Goal: Task Accomplishment & Management: Complete application form

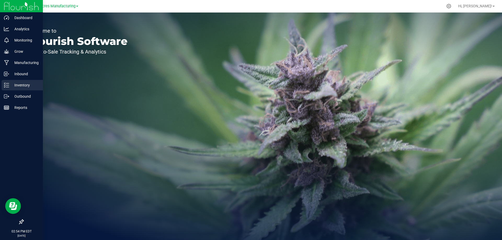
click at [15, 85] on p "Inventory" at bounding box center [24, 85] width 31 height 6
click at [9, 84] on icon at bounding box center [6, 85] width 5 height 5
click at [15, 85] on p "Inventory" at bounding box center [24, 85] width 31 height 6
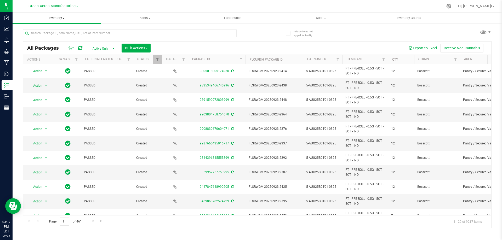
click at [54, 19] on span "Inventory" at bounding box center [57, 18] width 88 height 5
click at [58, 64] on span "From bill of materials" at bounding box center [36, 63] width 47 height 4
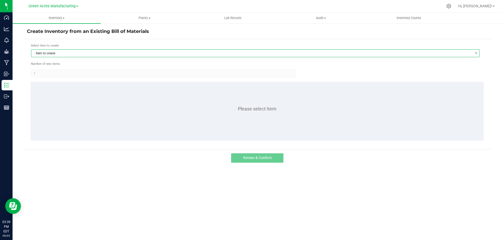
click at [52, 54] on span "Item to create" at bounding box center [252, 53] width 442 height 7
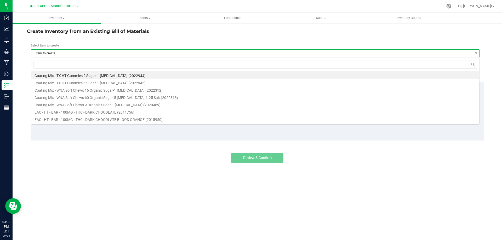
scroll to position [8, 449]
type input "cal"
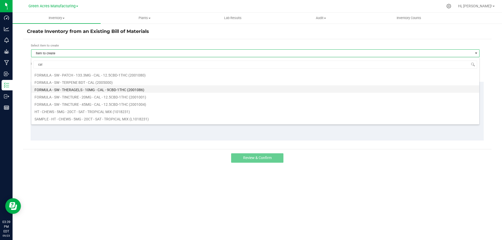
scroll to position [52, 0]
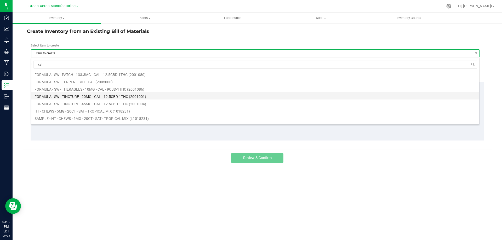
click at [94, 96] on li "FORMULA - SW - TINCTURE - 20MG - CAL - 12.5CBD-1THC (2001001)" at bounding box center [255, 95] width 448 height 7
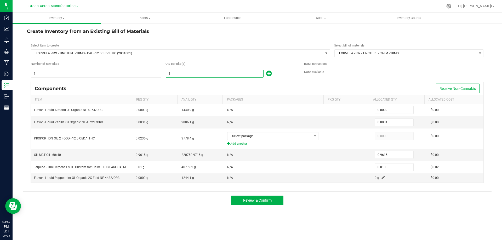
paste input "22633.9"
type input "22633.9"
type input "20.3705"
type input "70.1651"
type input "21,762.4949"
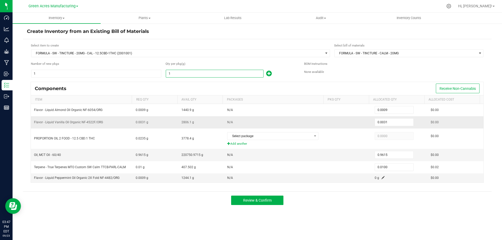
type input "226.3390"
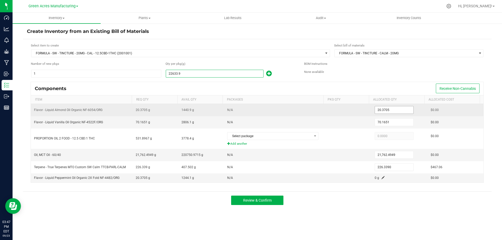
type input "22,633.9000"
click at [382, 108] on input "20.3705" at bounding box center [394, 110] width 38 height 7
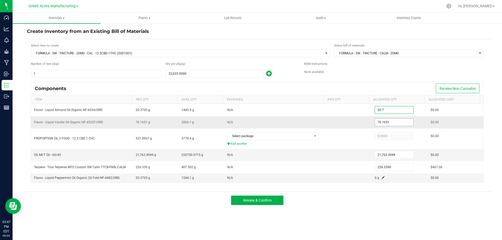
type input "20.7000"
click at [383, 121] on input "70.1651" at bounding box center [394, 122] width 38 height 7
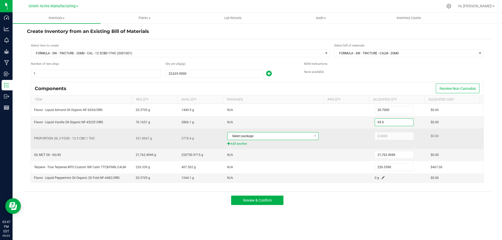
type input "69.0000"
click at [283, 136] on span "Select package" at bounding box center [270, 136] width 84 height 7
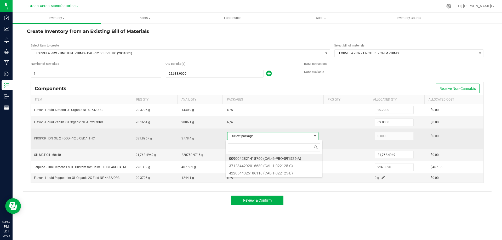
scroll to position [8, 90]
type input "6680"
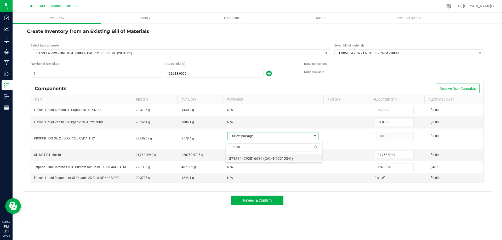
click at [280, 158] on li "3712344292016680 (CAL-1-022125-C)" at bounding box center [274, 157] width 96 height 7
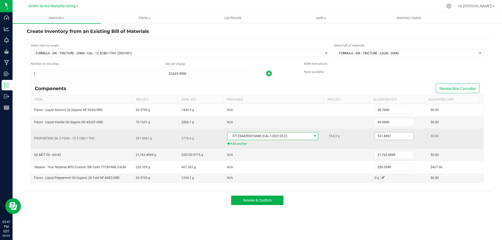
click at [378, 139] on input "531.8967" at bounding box center [394, 136] width 38 height 7
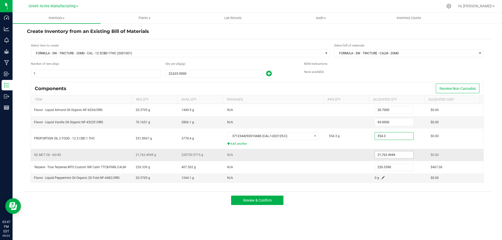
type input "554.3000"
click at [382, 155] on input "21762.4949" at bounding box center [394, 155] width 38 height 7
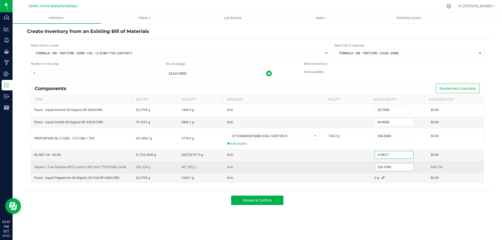
type input "21,963.7000"
click at [382, 165] on input "226.339" at bounding box center [394, 167] width 38 height 7
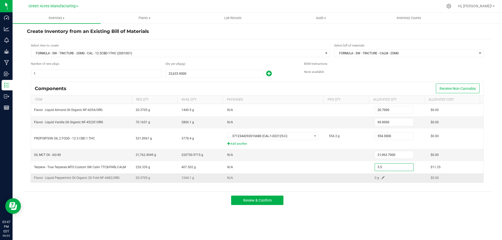
type input "5.5000"
click at [378, 176] on td "0 g" at bounding box center [400, 178] width 56 height 9
click at [382, 178] on span at bounding box center [383, 177] width 3 height 3
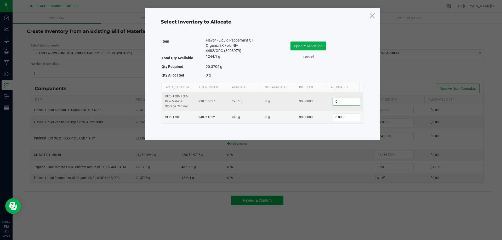
click at [338, 102] on input "0" at bounding box center [346, 101] width 27 height 7
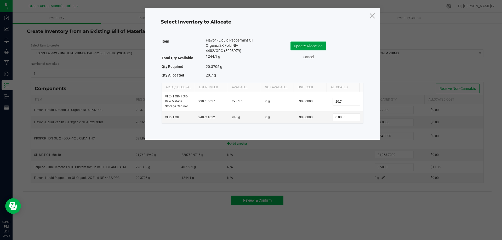
type input "20.7000"
click at [308, 47] on button "Update Allocation" at bounding box center [309, 46] width 36 height 9
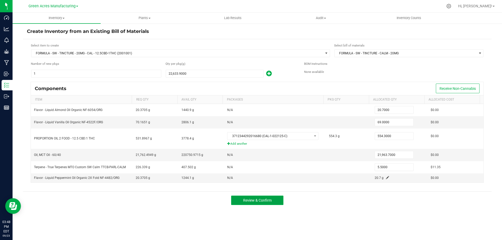
click at [265, 200] on span "Review & Confirm" at bounding box center [257, 201] width 29 height 4
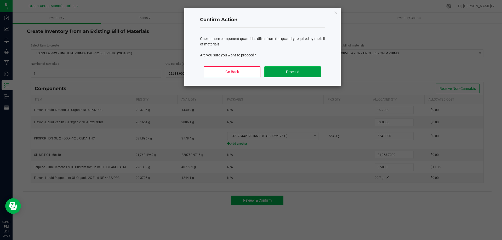
click at [287, 73] on button "Proceed" at bounding box center [293, 71] width 56 height 11
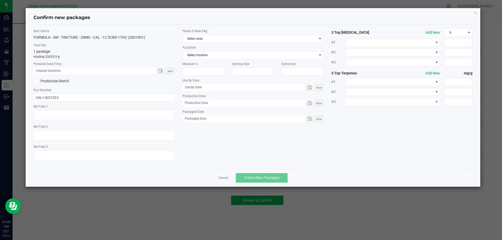
click at [171, 70] on span "Now" at bounding box center [170, 71] width 5 height 3
type input "09/23/2025 03:48 PM"
click at [84, 99] on input "CAL-1-022125-C" at bounding box center [103, 98] width 141 height 8
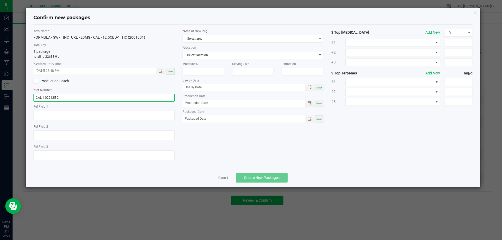
paste input "SEP25CAL02"
type input "SEP25CAL02"
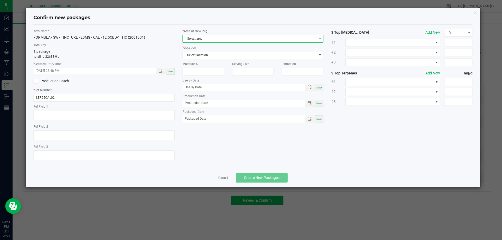
click at [203, 41] on span "Select area" at bounding box center [250, 38] width 134 height 7
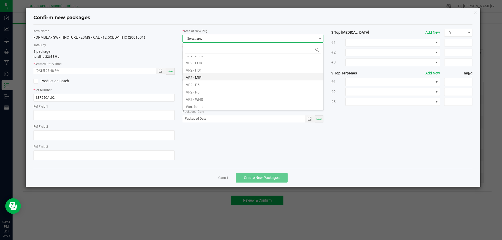
click at [209, 77] on li "VF2 - MIP" at bounding box center [253, 76] width 141 height 7
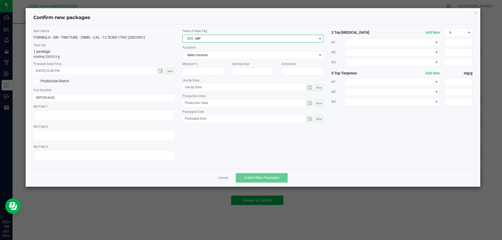
click at [208, 38] on span "VF2 - MIP" at bounding box center [250, 38] width 134 height 7
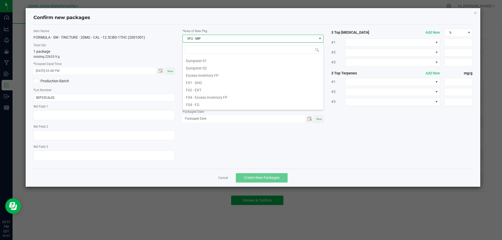
scroll to position [8, 141]
click at [209, 88] on li "VF2 - FOR" at bounding box center [253, 90] width 141 height 7
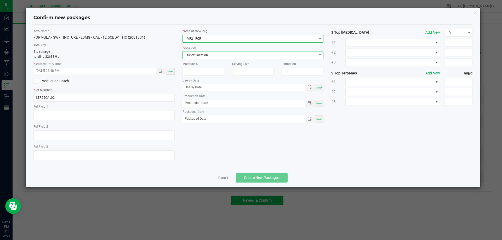
click at [215, 56] on span "Select location" at bounding box center [250, 55] width 134 height 7
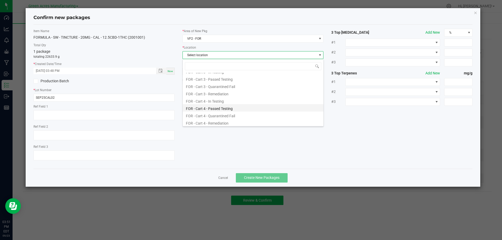
scroll to position [124, 0]
click at [220, 109] on li "FOR - Ready to Package" at bounding box center [253, 106] width 141 height 7
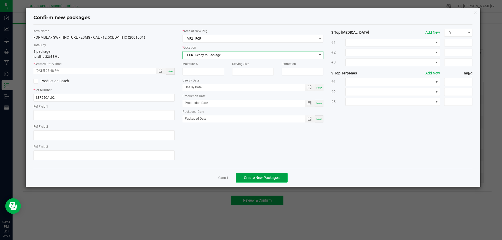
click at [260, 178] on span "Create New Packages" at bounding box center [262, 178] width 36 height 4
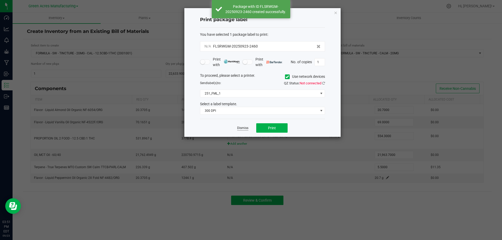
click at [242, 129] on link "Dismiss" at bounding box center [242, 128] width 11 height 4
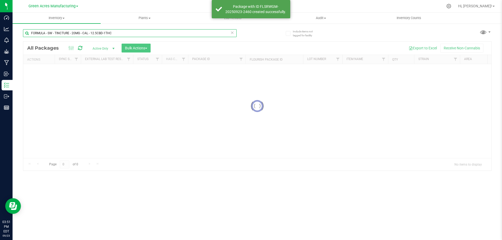
click at [117, 32] on input "FORMULA - SW - TINCTURE - 20MG - CAL - 12.5CBD-1THC" at bounding box center [130, 33] width 214 height 8
paste input "SEP25CAL02"
type input "SEP25CAL02"
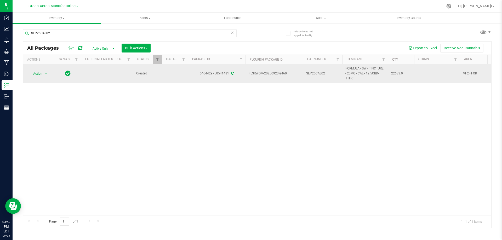
click at [358, 73] on span "FORMULA - SW - TINCTURE - 20MG - CAL - 12.5CBD-1THC" at bounding box center [366, 73] width 40 height 15
click at [359, 75] on span "FORMULA - SW - TINCTURE - 20MG - CAL - 12.5CBD-1THC" at bounding box center [366, 73] width 40 height 15
click at [359, 73] on span "FORMULA - SW - TINCTURE - 20MG - CAL - 12.5CBD-1THC" at bounding box center [366, 73] width 40 height 15
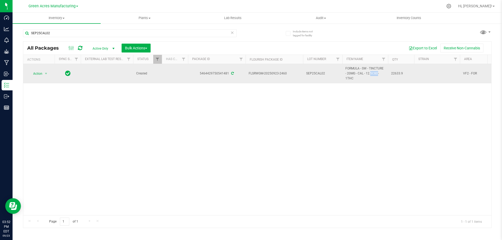
click at [359, 73] on span "FORMULA - SW - TINCTURE - 20MG - CAL - 12.5CBD-1THC" at bounding box center [366, 73] width 40 height 15
copy tr "FORMULA - SW - TINCTURE - 20MG - CAL - 12.5CBD-1THC"
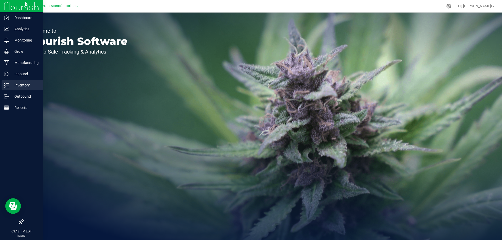
click at [12, 86] on p "Inventory" at bounding box center [24, 85] width 31 height 6
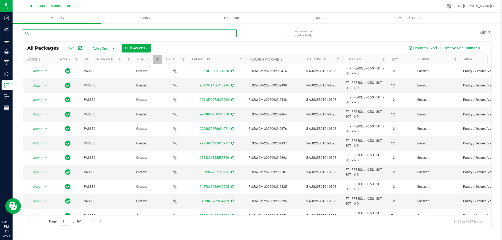
paste input "CAL-1-022125-C"
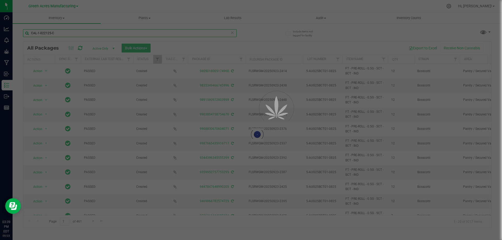
type input "CAL-1-022125-C"
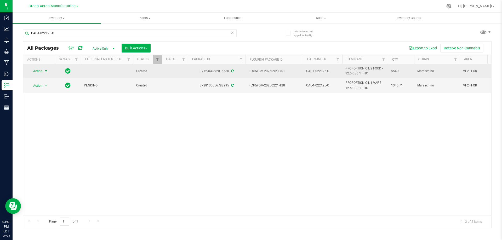
click at [45, 71] on span "select" at bounding box center [46, 71] width 4 height 4
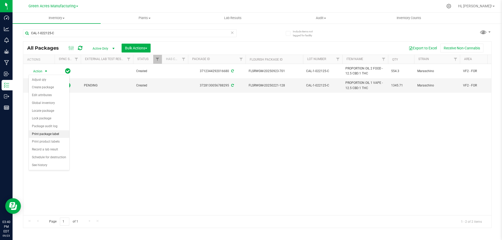
click at [50, 135] on li "Print package label" at bounding box center [49, 135] width 41 height 8
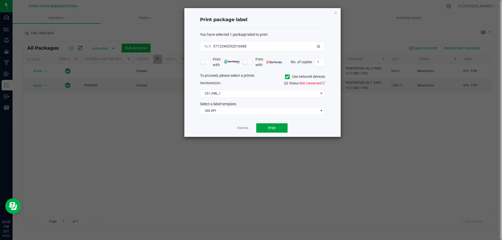
click at [266, 130] on button "Print" at bounding box center [271, 128] width 31 height 9
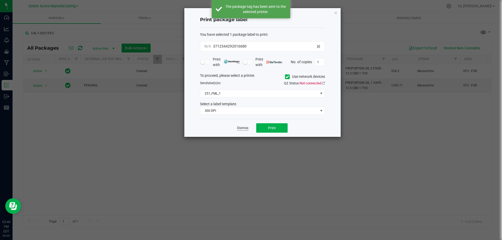
click at [242, 129] on link "Dismiss" at bounding box center [242, 128] width 11 height 4
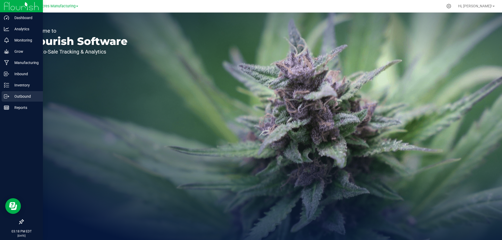
click at [17, 95] on p "Outbound" at bounding box center [24, 96] width 31 height 6
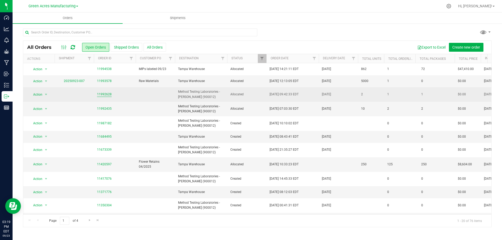
click at [106, 93] on link "11992628" at bounding box center [104, 94] width 15 height 5
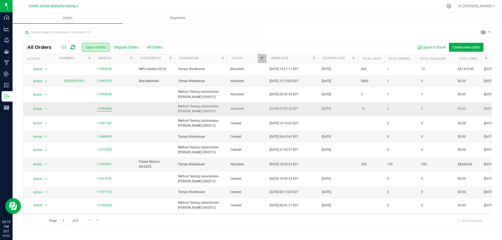
click at [103, 109] on link "11992435" at bounding box center [104, 109] width 15 height 5
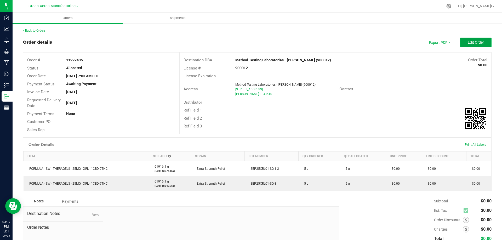
click at [468, 40] on span "Edit Order" at bounding box center [476, 42] width 16 height 4
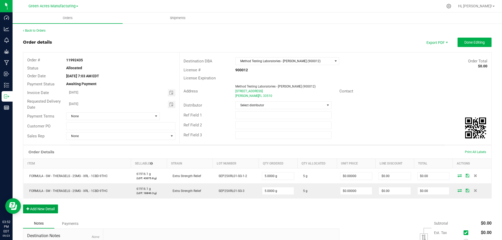
click at [43, 207] on button "Add New Detail" at bounding box center [40, 209] width 35 height 9
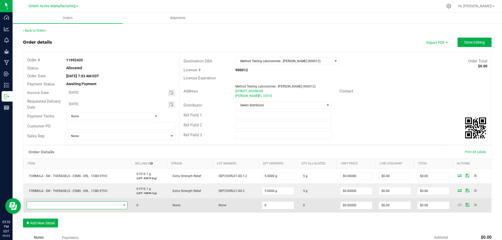
click at [49, 205] on span "NO DATA FOUND" at bounding box center [74, 205] width 94 height 7
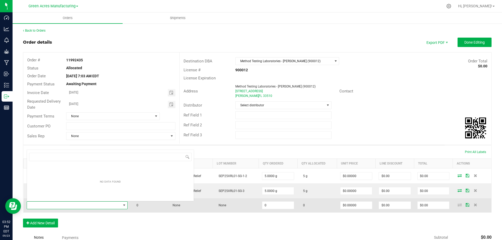
scroll to position [8, 100]
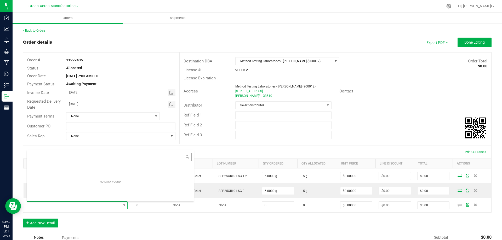
type input "FORMULA - SW - TINCTURE - 20MG - CAL - 12.5CBD-1THC"
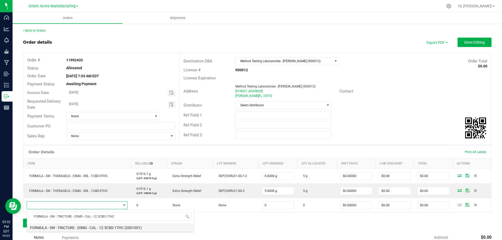
click at [97, 227] on li "FORMULA - SW - TINCTURE - 20MG - CAL - 12.5CBD-1THC (2001001)" at bounding box center [110, 227] width 167 height 7
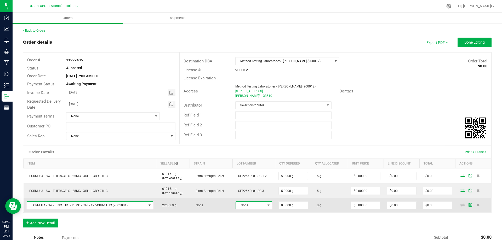
click at [247, 207] on span "None" at bounding box center [250, 205] width 29 height 7
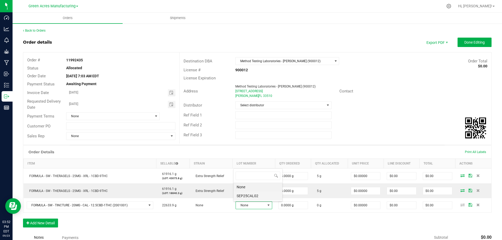
click at [250, 196] on li "SEP25CAL02" at bounding box center [258, 196] width 49 height 9
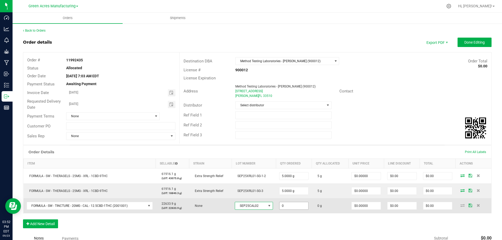
click at [289, 206] on input "0" at bounding box center [294, 206] width 29 height 7
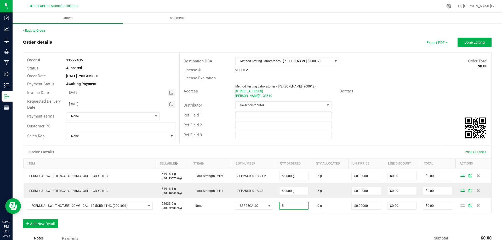
type input "5.0000 g"
click at [367, 224] on div "Order Details Print All Labels Item Sellable Strain Lot Number Qty Ordered Qty …" at bounding box center [257, 189] width 469 height 88
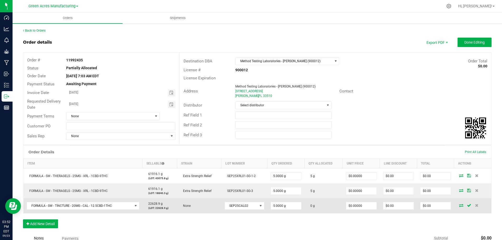
click at [460, 206] on icon at bounding box center [462, 205] width 4 height 3
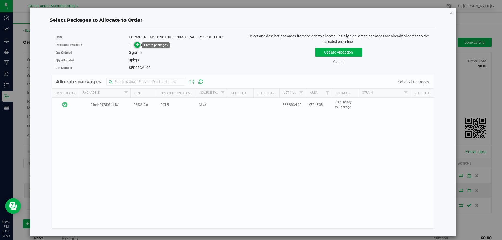
click at [136, 44] on icon at bounding box center [138, 44] width 4 height 4
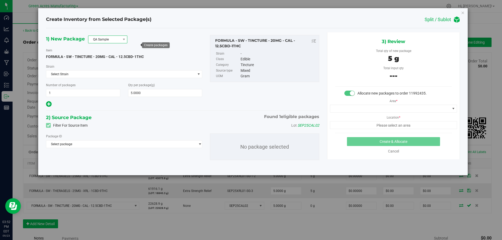
click at [111, 39] on span "QA Sample" at bounding box center [104, 39] width 32 height 7
click at [109, 64] on li "R&D Sample" at bounding box center [107, 62] width 39 height 7
click at [111, 75] on span "Select Strain" at bounding box center [120, 74] width 149 height 7
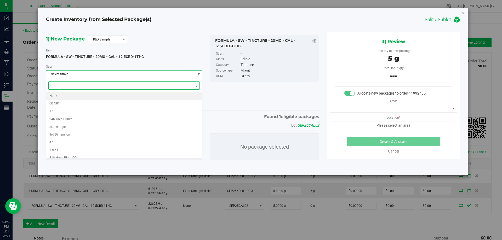
click at [109, 98] on li "None" at bounding box center [124, 96] width 156 height 8
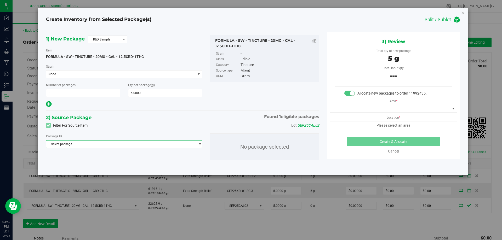
click at [117, 147] on span "Select package" at bounding box center [120, 144] width 149 height 7
click at [115, 167] on span "( FORMULA - SW - TINCTURE - 20MG - CAL - 12.5CBD-1THC )" at bounding box center [122, 166] width 84 height 4
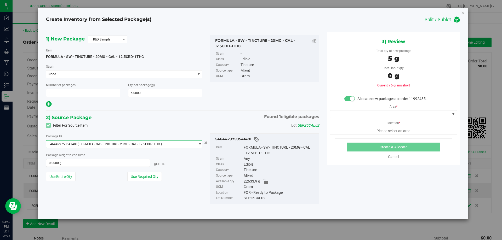
click at [113, 164] on span "0.0000 g 0" at bounding box center [98, 163] width 104 height 8
type input "5"
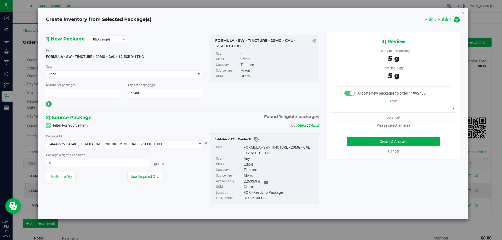
type input "5.0000 g"
click at [361, 73] on div "5 g" at bounding box center [393, 77] width 117 height 12
click at [386, 105] on span at bounding box center [391, 108] width 120 height 7
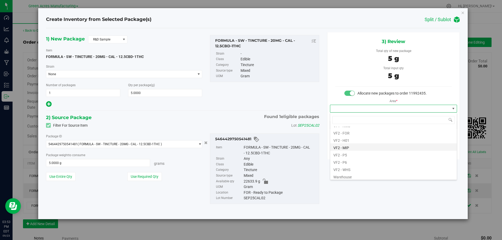
scroll to position [263, 0]
click at [357, 131] on li "VF2 - FOR" at bounding box center [394, 131] width 127 height 7
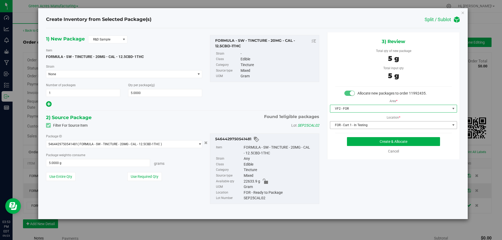
click at [359, 126] on span "FOR - Cart 1 - In Testing" at bounding box center [391, 125] width 120 height 7
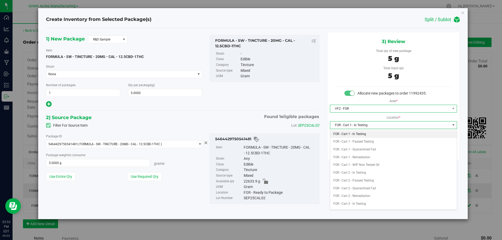
click at [356, 108] on span "VF2 - FOR" at bounding box center [391, 108] width 120 height 7
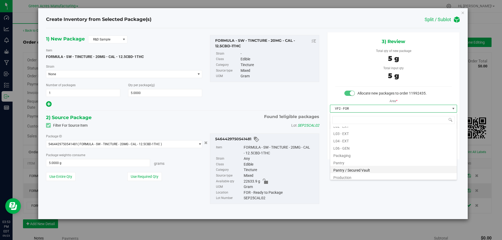
scroll to position [114, 0]
click at [363, 171] on li "Pantry / Secured Vault" at bounding box center [394, 170] width 127 height 7
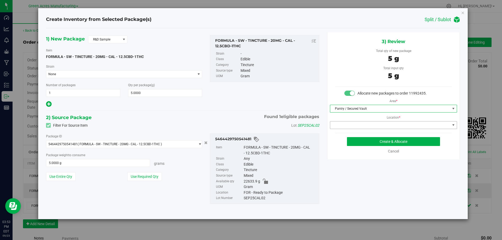
click at [360, 123] on span at bounding box center [391, 125] width 120 height 7
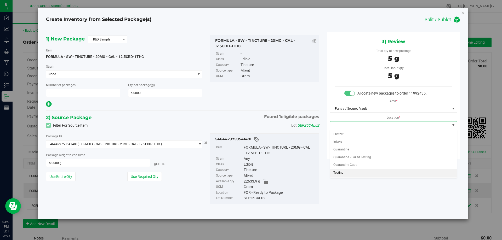
click at [363, 171] on li "Testing" at bounding box center [394, 173] width 127 height 8
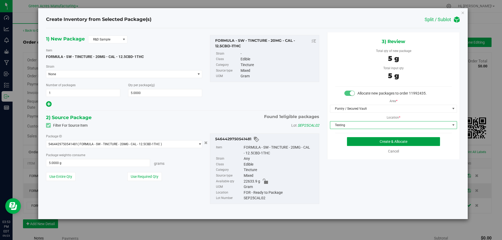
click at [380, 142] on button "Create & Allocate" at bounding box center [393, 141] width 93 height 9
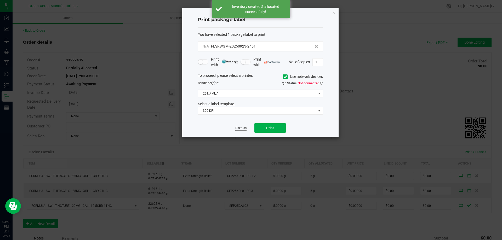
click at [244, 127] on link "Dismiss" at bounding box center [241, 128] width 11 height 4
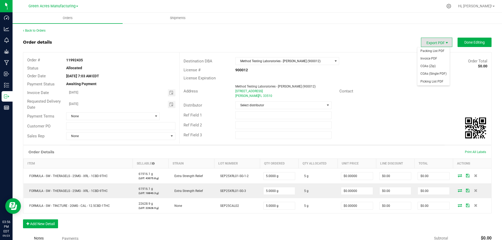
click at [445, 42] on span "Export PDF" at bounding box center [447, 43] width 4 height 4
click at [434, 53] on span "Packing List PDF" at bounding box center [434, 51] width 32 height 8
click at [467, 43] on span "Done Editing" at bounding box center [475, 42] width 20 height 4
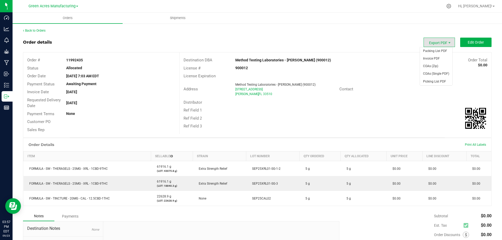
click at [438, 41] on span "Export PDF" at bounding box center [439, 42] width 31 height 9
click at [433, 49] on span "Packing List PDF" at bounding box center [436, 51] width 32 height 8
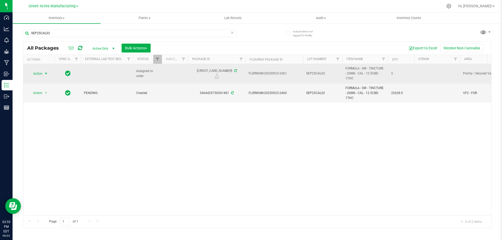
click at [44, 73] on span "select" at bounding box center [46, 73] width 7 height 7
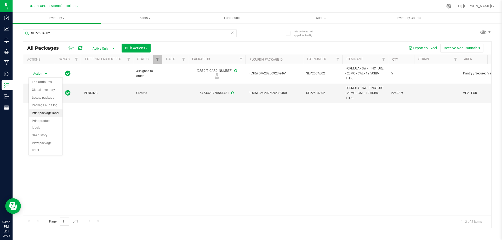
click at [44, 112] on li "Print package label" at bounding box center [46, 114] width 34 height 8
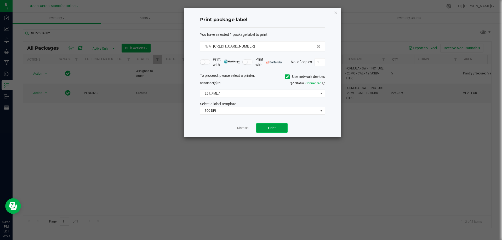
click at [268, 128] on button "Print" at bounding box center [271, 128] width 31 height 9
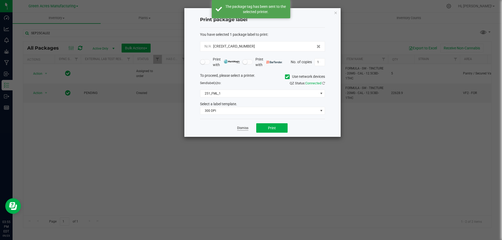
click at [243, 128] on link "Dismiss" at bounding box center [242, 128] width 11 height 4
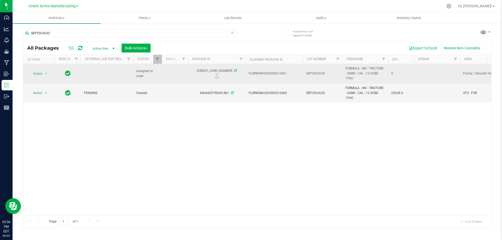
drag, startPoint x: 200, startPoint y: 71, endPoint x: 230, endPoint y: 71, distance: 30.4
click at [230, 71] on div "[CREDIT_CARD_NUMBER]" at bounding box center [216, 74] width 59 height 10
copy div "[CREDIT_CARD_NUMBER]"
click at [262, 73] on span "FLSRWGM-20250923-2461" at bounding box center [274, 73] width 51 height 5
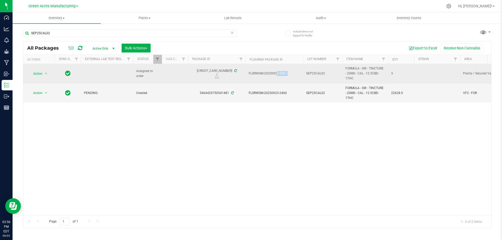
click at [262, 73] on span "FLSRWGM-20250923-2461" at bounding box center [274, 73] width 51 height 5
copy tr "FLSRWGM-20250923-2461"
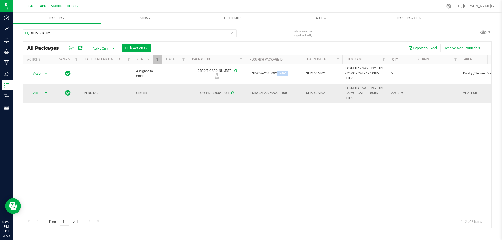
click at [40, 92] on span "Action" at bounding box center [36, 92] width 14 height 7
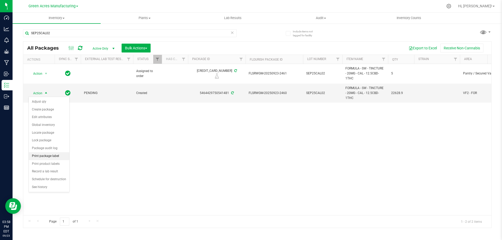
click at [44, 157] on li "Print package label" at bounding box center [49, 157] width 41 height 8
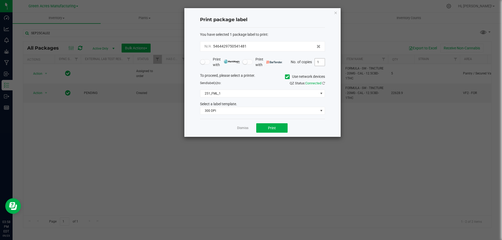
click at [316, 65] on input "1" at bounding box center [320, 62] width 10 height 7
type input "3"
click at [271, 131] on button "Print" at bounding box center [271, 128] width 31 height 9
click at [243, 129] on link "Dismiss" at bounding box center [242, 128] width 11 height 4
